Goal: Task Accomplishment & Management: Manage account settings

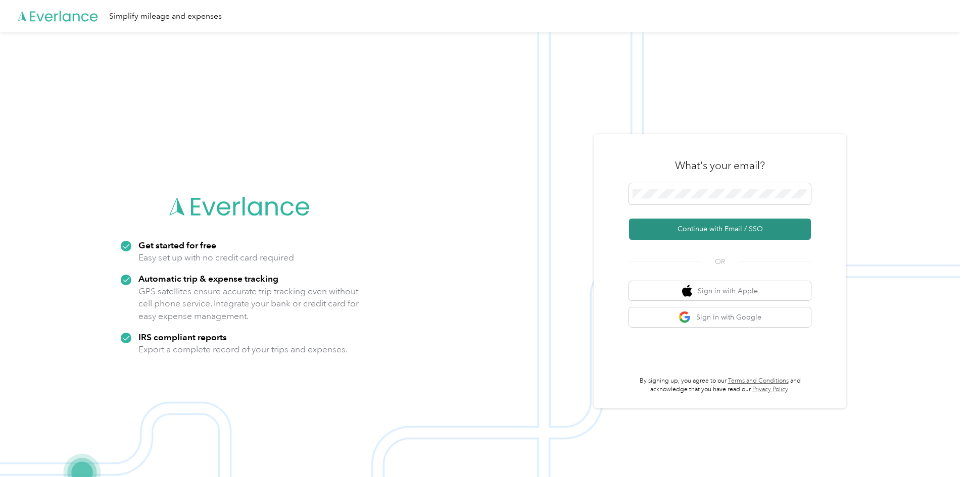
click at [701, 234] on button "Continue with Email / SSO" at bounding box center [720, 229] width 182 height 21
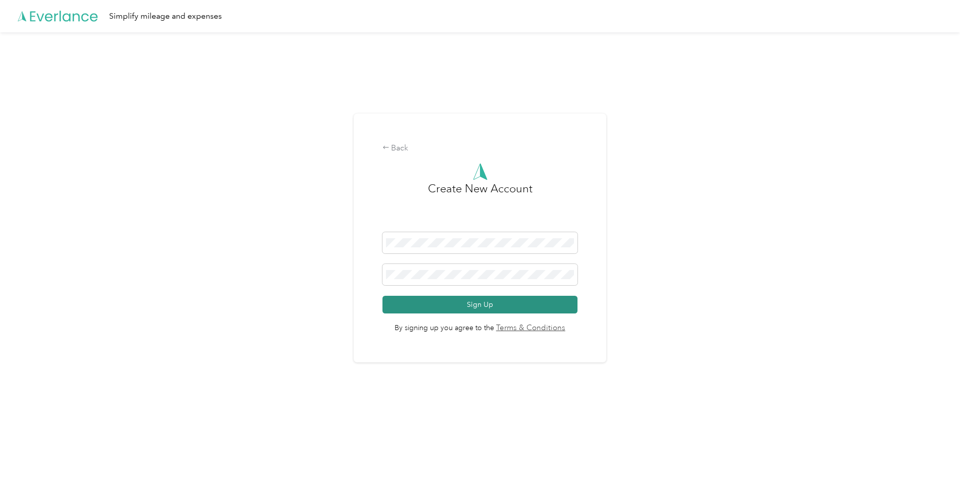
click at [461, 301] on button "Sign Up" at bounding box center [480, 305] width 196 height 18
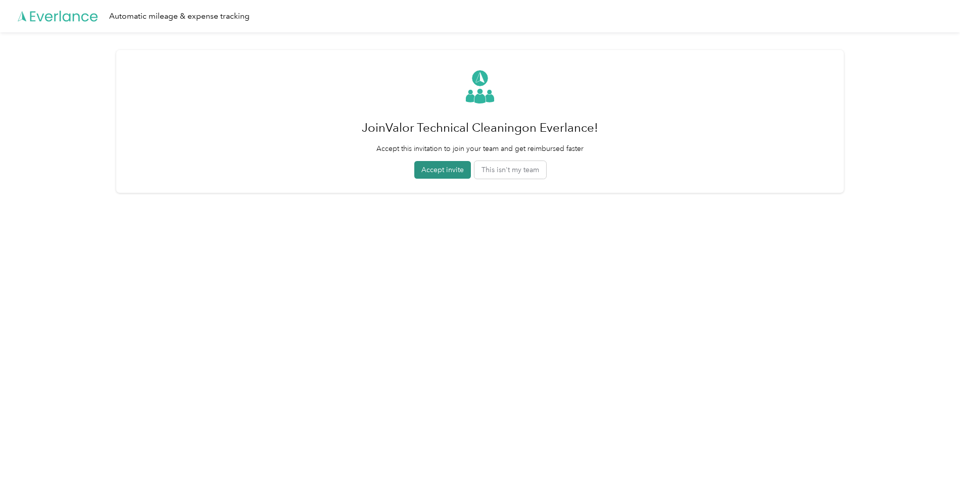
click at [444, 174] on button "Accept invite" at bounding box center [442, 170] width 57 height 18
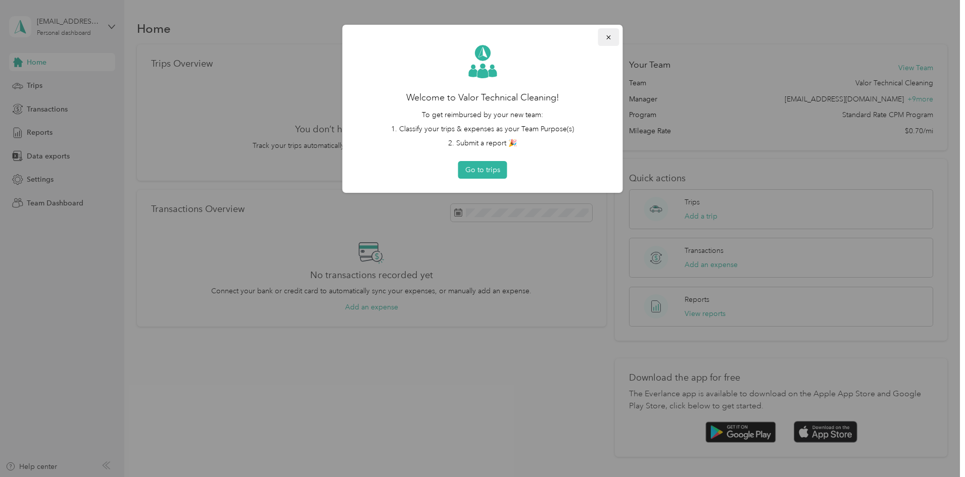
click at [608, 37] on icon "button" at bounding box center [608, 37] width 7 height 7
